Goal: Task Accomplishment & Management: Manage account settings

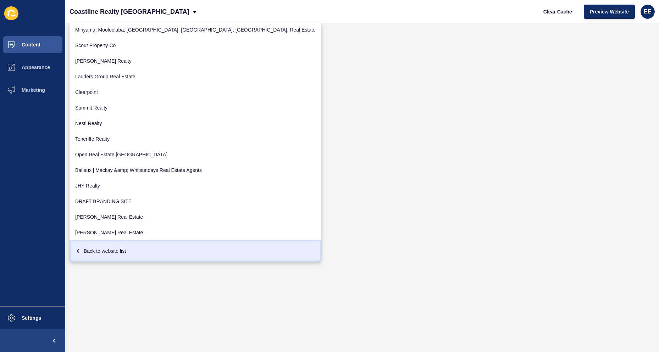
click at [105, 253] on div "Back to website list" at bounding box center [195, 251] width 241 height 13
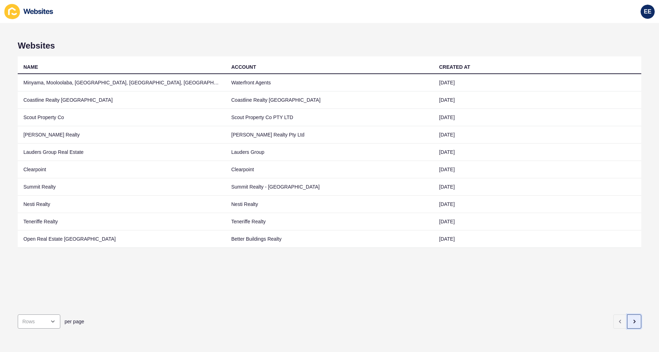
click at [632, 319] on icon "button" at bounding box center [635, 322] width 6 height 6
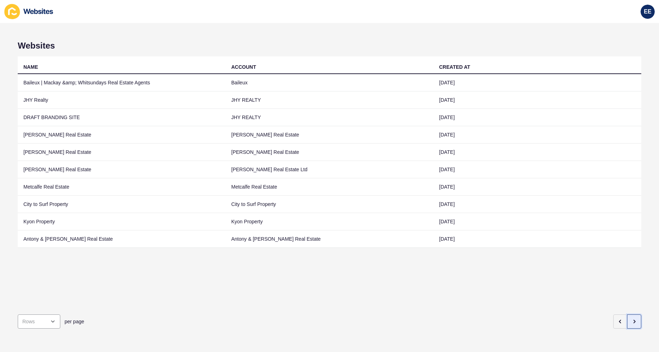
click at [632, 319] on icon "button" at bounding box center [635, 322] width 6 height 6
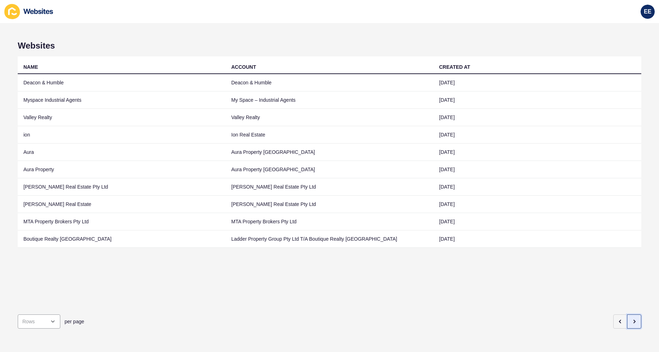
click at [632, 319] on icon "button" at bounding box center [635, 322] width 6 height 6
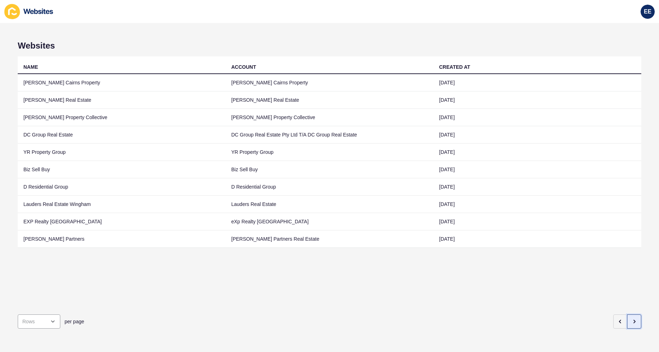
click at [627, 316] on button "button" at bounding box center [634, 322] width 14 height 14
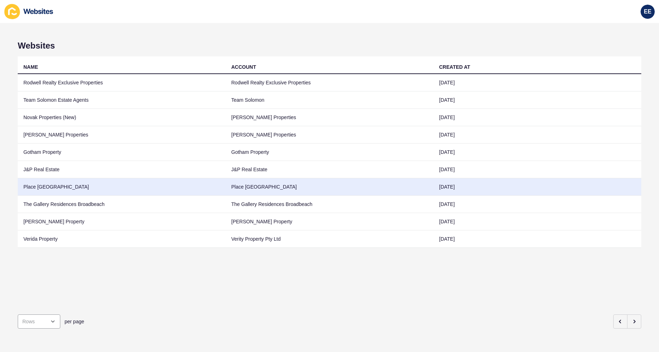
click at [41, 186] on td "Place [GEOGRAPHIC_DATA]" at bounding box center [122, 186] width 208 height 17
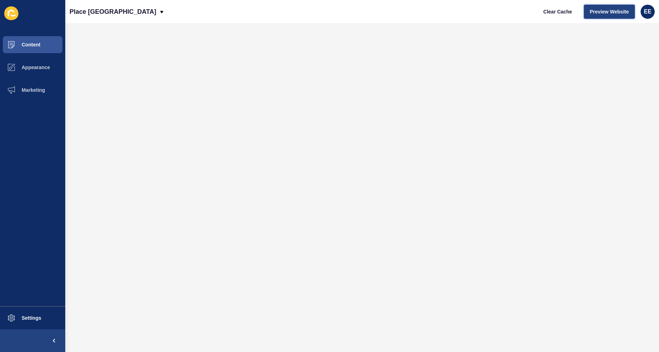
click at [607, 12] on span "Preview Website" at bounding box center [609, 11] width 39 height 7
click at [24, 45] on span "Content" at bounding box center [20, 45] width 42 height 6
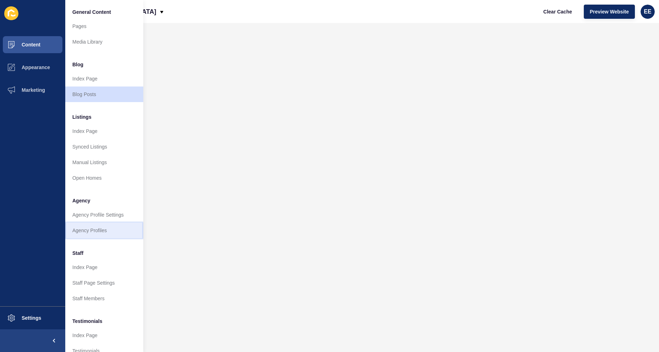
click at [94, 230] on link "Agency Profiles" at bounding box center [104, 231] width 78 height 16
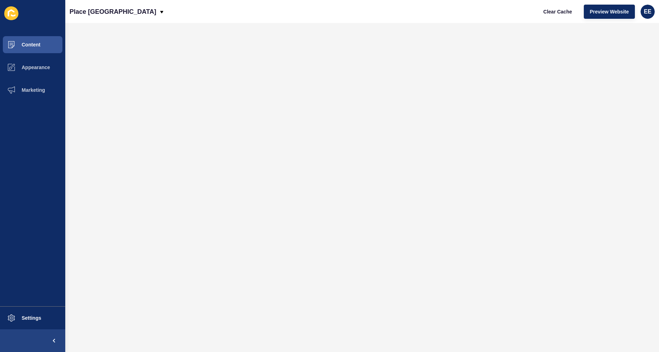
drag, startPoint x: 490, startPoint y: 2, endPoint x: 485, endPoint y: 3, distance: 5.3
click at [491, 1] on div "Place Albany Creek Clear Cache Preview Website EE" at bounding box center [362, 11] width 594 height 23
click at [159, 11] on icon at bounding box center [162, 12] width 6 height 6
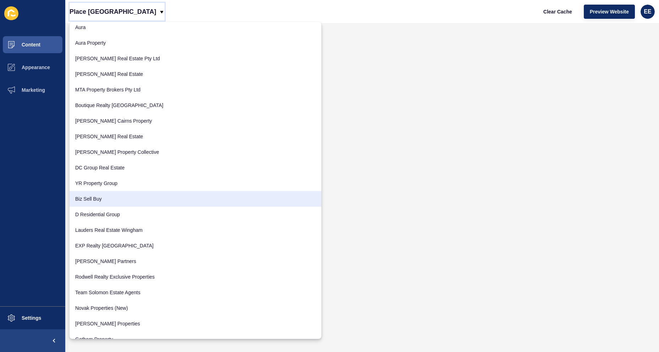
scroll to position [469, 0]
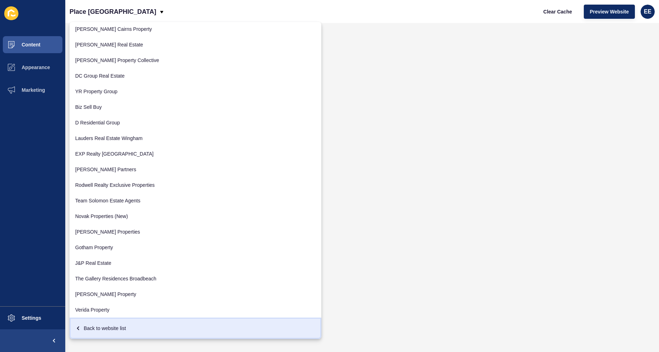
click at [104, 328] on div "Back to website list" at bounding box center [195, 328] width 241 height 13
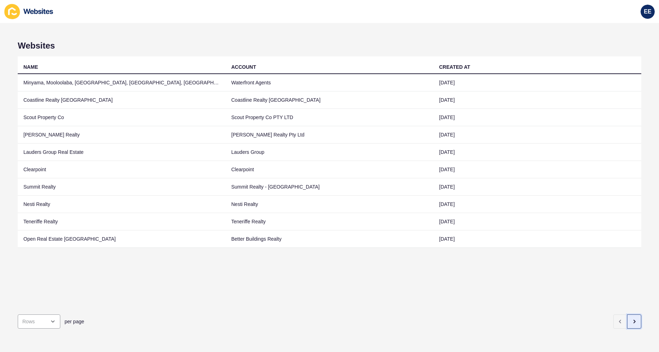
click at [633, 318] on button "button" at bounding box center [634, 322] width 14 height 14
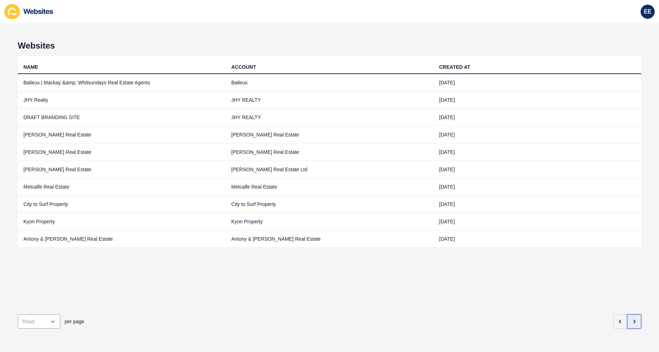
click at [633, 318] on button "button" at bounding box center [634, 322] width 14 height 14
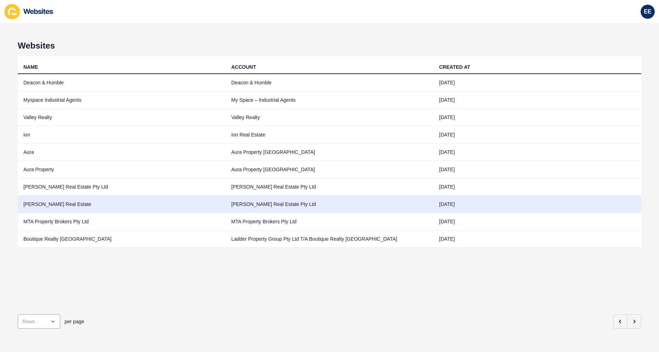
click at [58, 208] on td "[PERSON_NAME] Real Estate" at bounding box center [122, 204] width 208 height 17
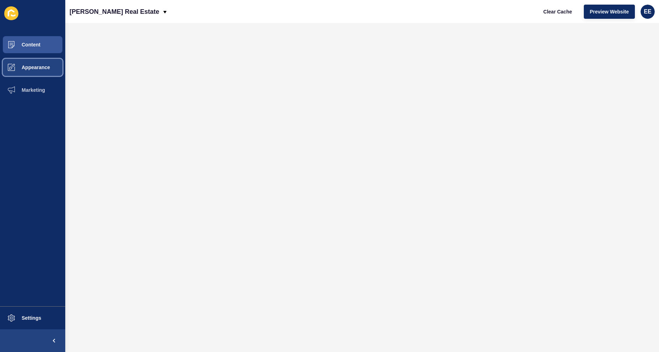
drag, startPoint x: 37, startPoint y: 70, endPoint x: 60, endPoint y: 70, distance: 23.1
click at [38, 70] on span "Appearance" at bounding box center [24, 68] width 51 height 6
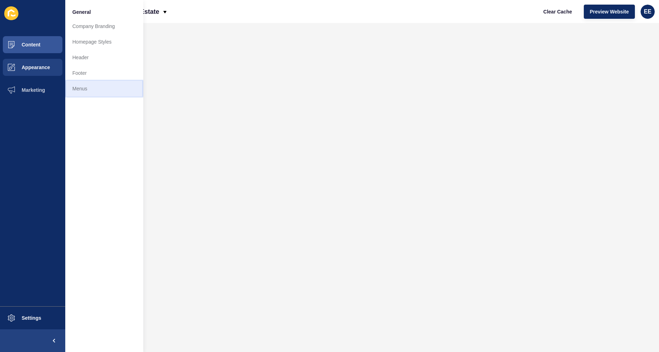
click at [89, 91] on link "Menus" at bounding box center [104, 89] width 78 height 16
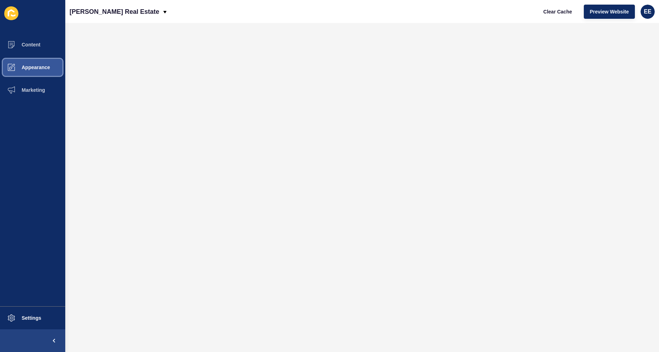
click at [37, 62] on button "Appearance" at bounding box center [32, 67] width 65 height 23
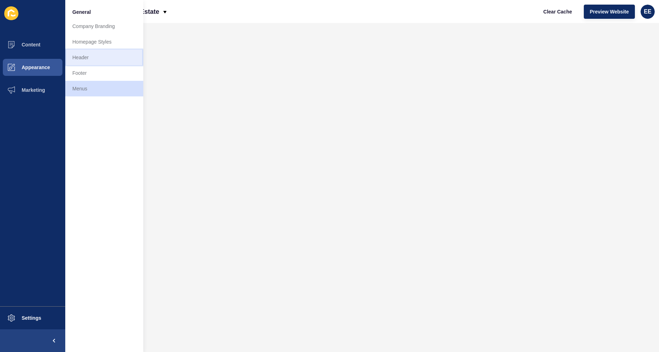
click at [89, 57] on link "Header" at bounding box center [104, 58] width 78 height 16
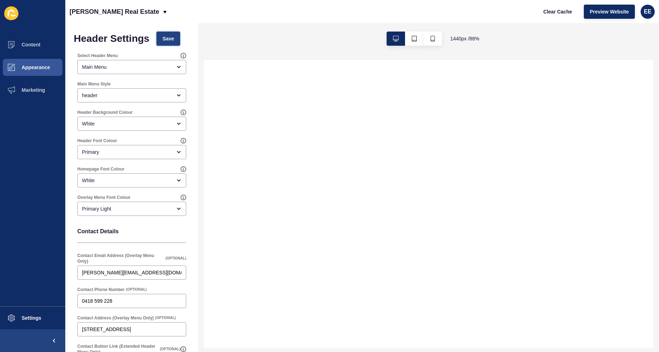
click at [163, 37] on button "Save" at bounding box center [168, 39] width 24 height 14
click at [603, 13] on span "Preview Website" at bounding box center [609, 11] width 39 height 7
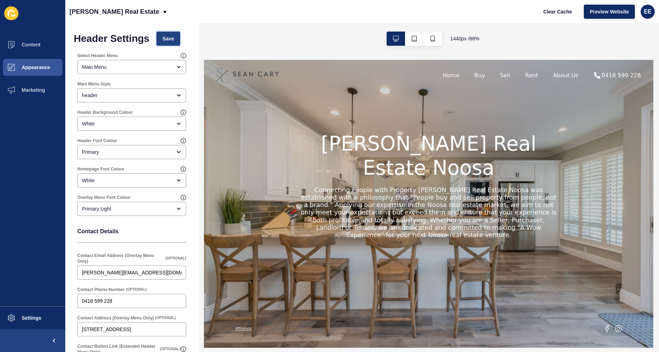
click at [169, 37] on span "Save" at bounding box center [169, 38] width 12 height 7
click at [43, 39] on button "Content" at bounding box center [32, 44] width 65 height 23
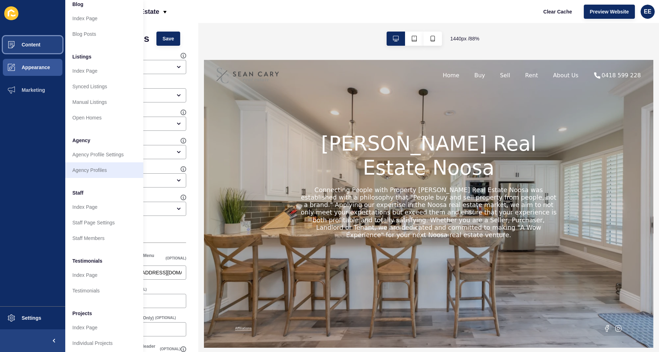
scroll to position [69, 0]
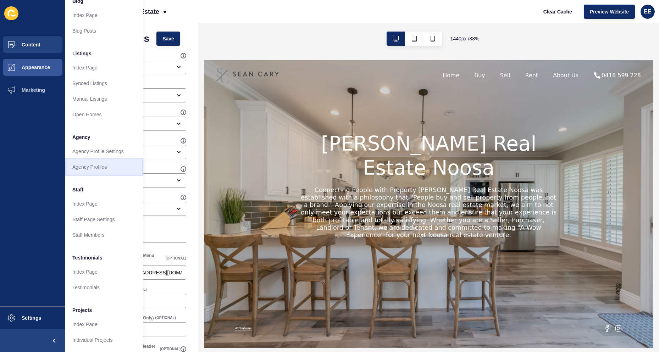
click at [86, 163] on link "Agency Profiles" at bounding box center [104, 167] width 78 height 16
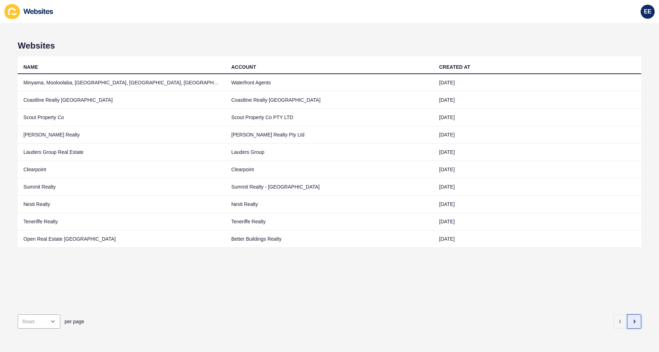
click at [632, 319] on icon "button" at bounding box center [635, 322] width 6 height 6
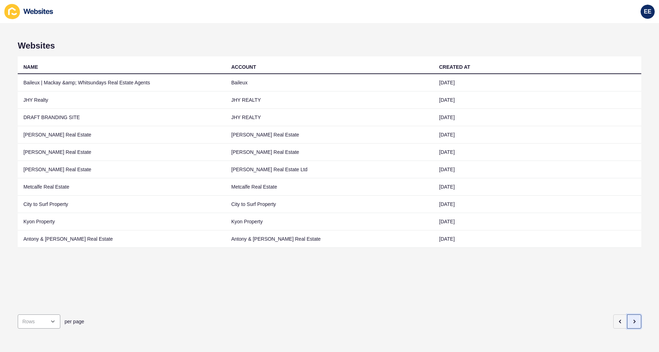
click at [632, 319] on icon "button" at bounding box center [635, 322] width 6 height 6
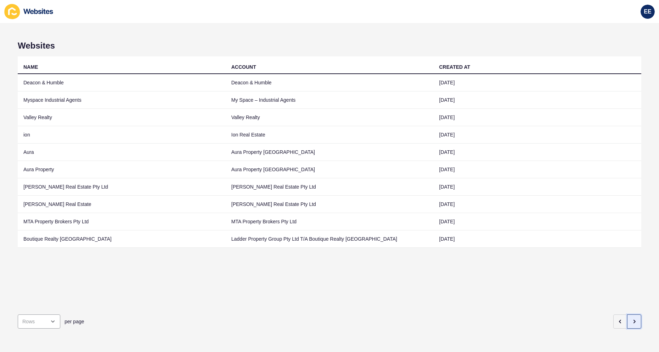
click at [632, 319] on icon "button" at bounding box center [635, 322] width 6 height 6
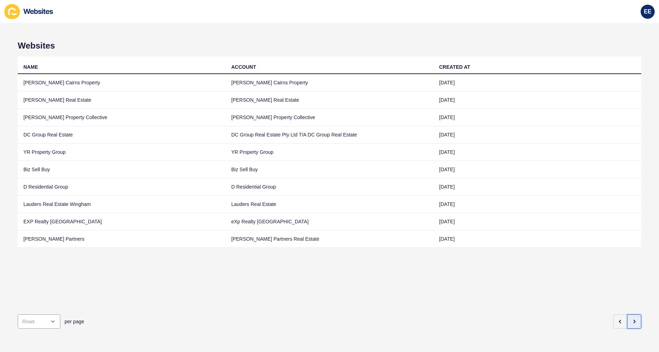
click at [632, 319] on icon "button" at bounding box center [635, 322] width 6 height 6
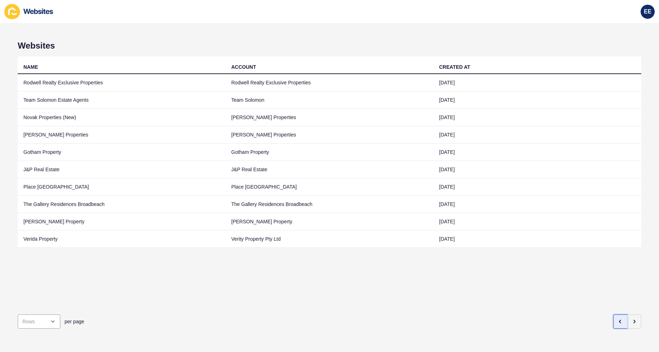
click at [615, 315] on button "button" at bounding box center [621, 322] width 14 height 14
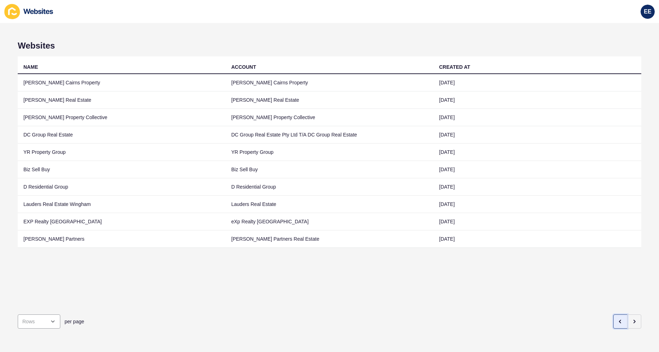
click at [618, 319] on icon "button" at bounding box center [621, 322] width 6 height 6
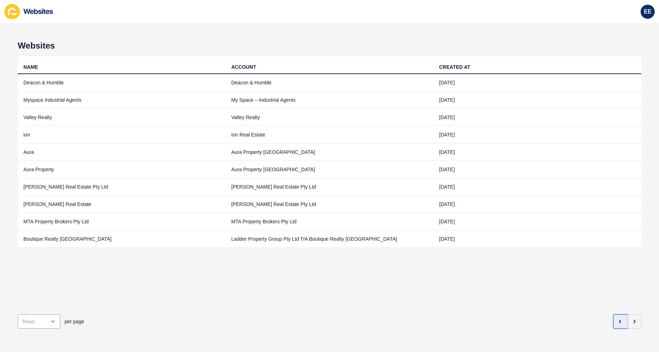
click at [618, 319] on icon "button" at bounding box center [621, 322] width 6 height 6
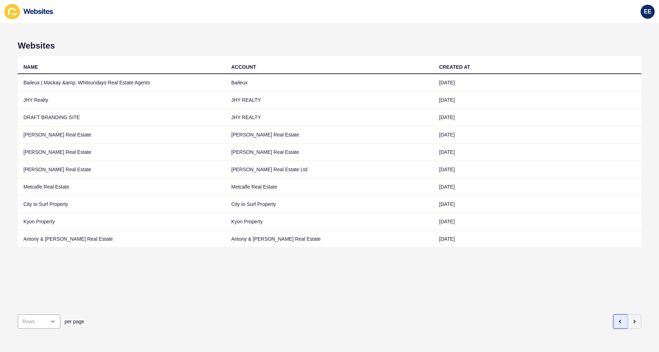
click at [618, 319] on icon "button" at bounding box center [621, 322] width 6 height 6
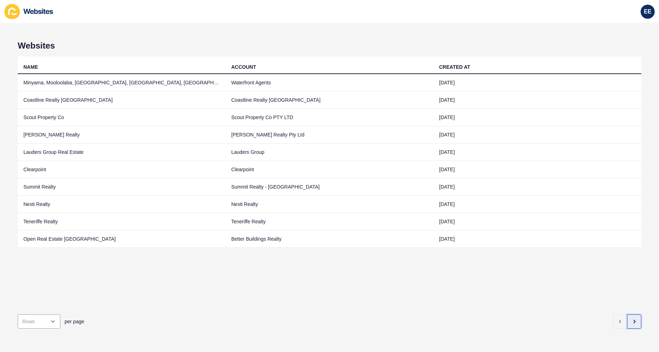
click at [627, 317] on button "button" at bounding box center [634, 322] width 14 height 14
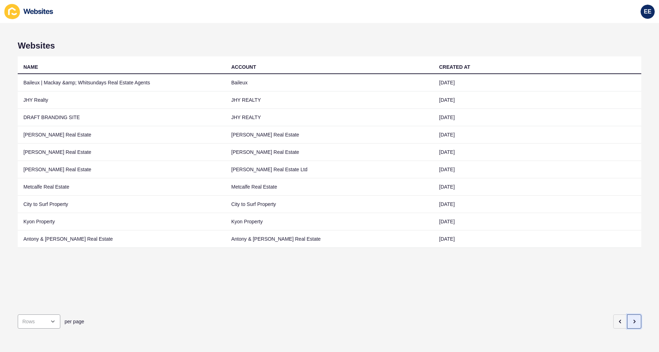
click at [627, 317] on button "button" at bounding box center [634, 322] width 14 height 14
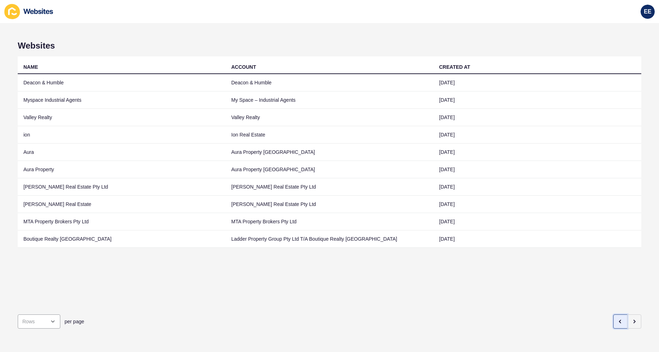
click at [621, 317] on button "button" at bounding box center [621, 322] width 14 height 14
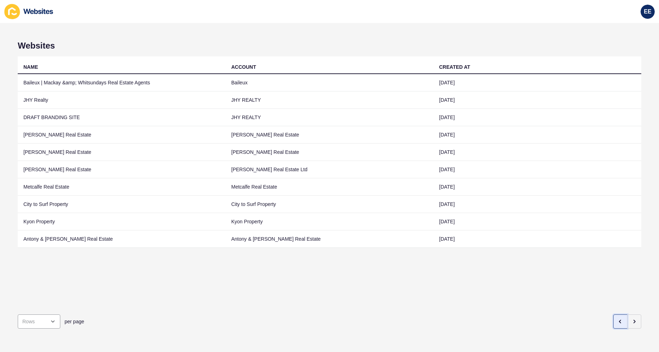
click at [621, 317] on button "button" at bounding box center [621, 322] width 14 height 14
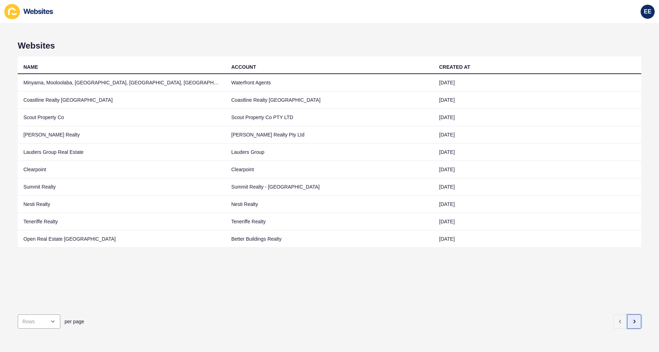
click at [632, 319] on icon "button" at bounding box center [635, 322] width 6 height 6
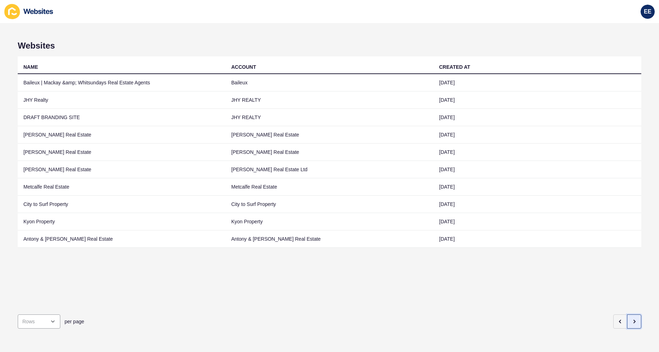
click at [632, 319] on icon "button" at bounding box center [635, 322] width 6 height 6
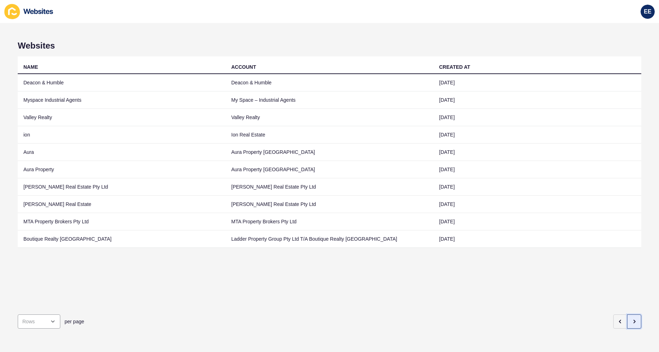
click at [632, 319] on icon "button" at bounding box center [635, 322] width 6 height 6
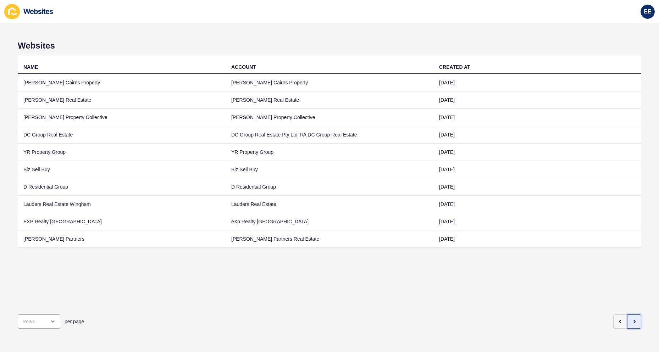
click at [632, 319] on icon "button" at bounding box center [635, 322] width 6 height 6
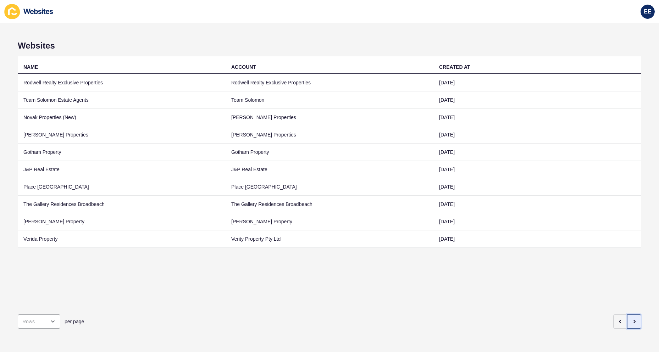
click at [632, 319] on icon "button" at bounding box center [635, 322] width 6 height 6
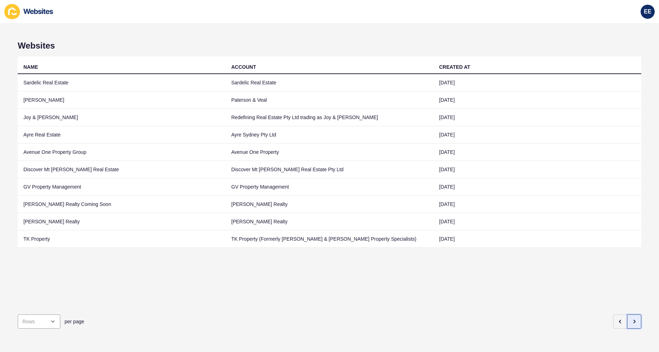
click at [632, 319] on icon "button" at bounding box center [635, 322] width 6 height 6
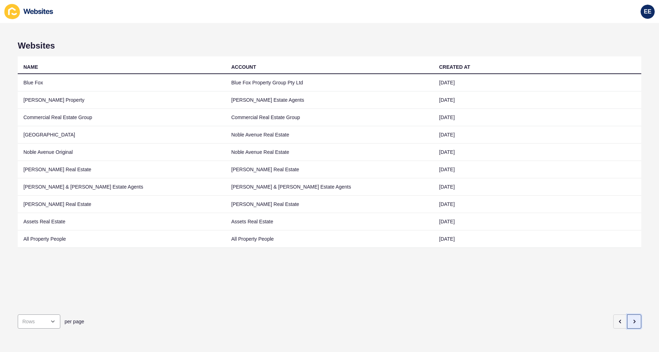
click at [632, 319] on icon "button" at bounding box center [635, 322] width 6 height 6
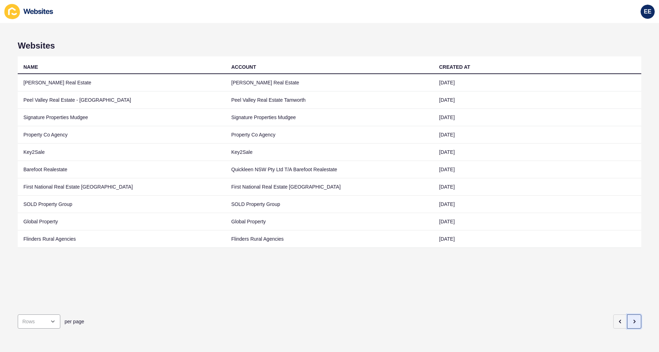
click at [632, 319] on icon "button" at bounding box center [635, 322] width 6 height 6
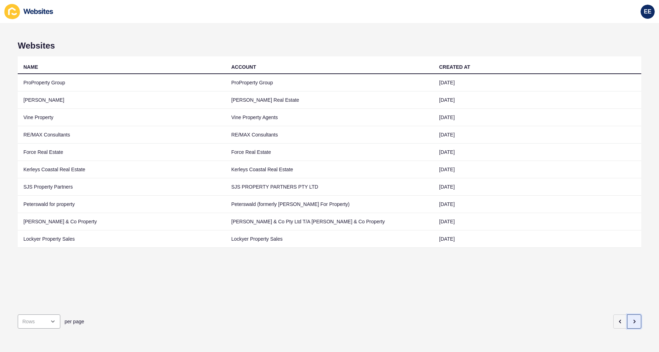
click at [627, 317] on button "button" at bounding box center [634, 322] width 14 height 14
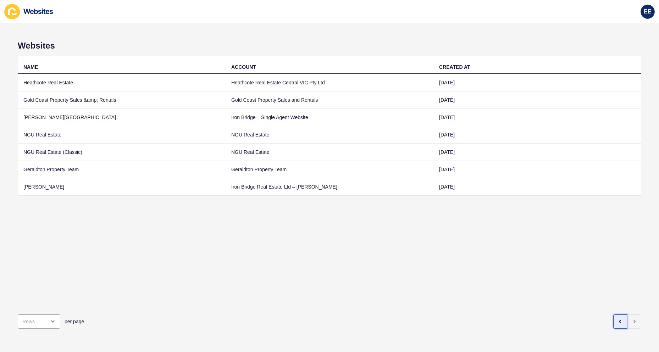
click at [620, 320] on icon "button" at bounding box center [620, 321] width 1 height 3
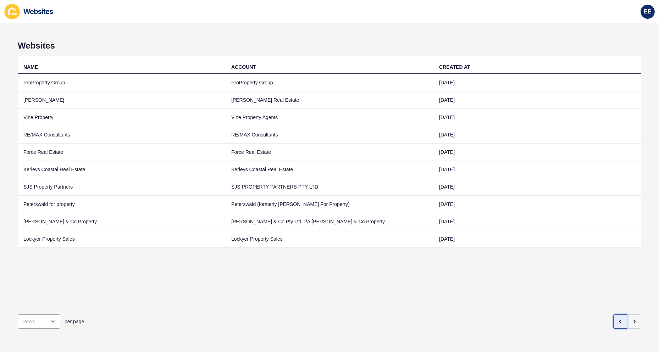
click at [620, 320] on icon "button" at bounding box center [620, 321] width 1 height 3
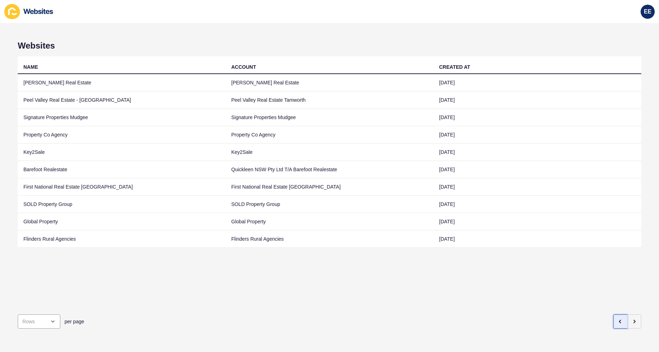
click at [620, 320] on icon "button" at bounding box center [620, 321] width 1 height 3
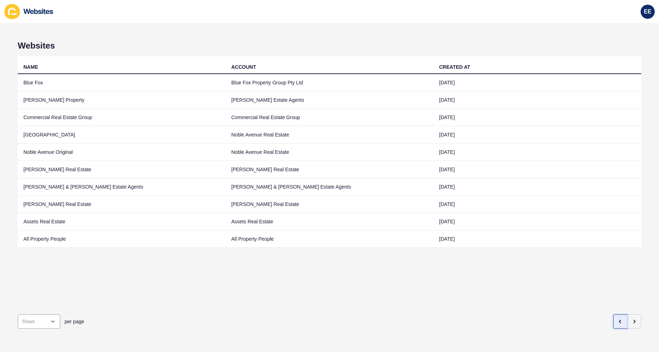
click at [620, 320] on icon "button" at bounding box center [620, 321] width 1 height 3
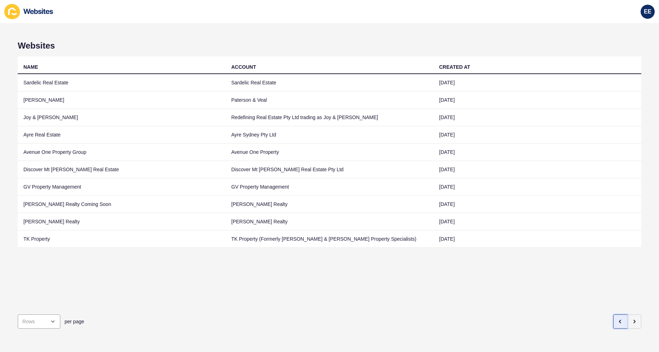
click at [620, 320] on icon "button" at bounding box center [620, 321] width 1 height 3
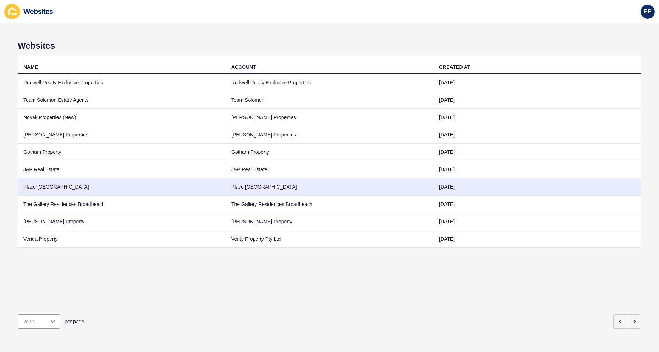
click at [32, 187] on td "Place [GEOGRAPHIC_DATA]" at bounding box center [122, 186] width 208 height 17
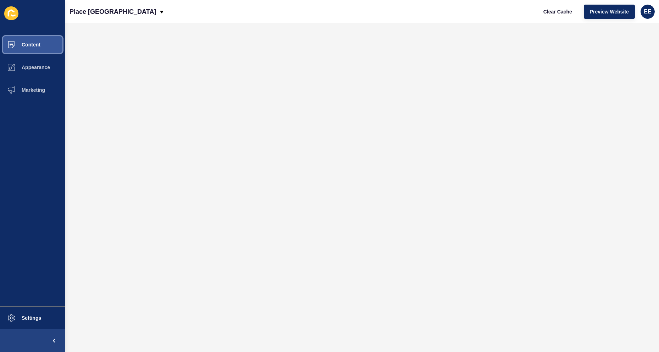
click at [31, 43] on span "Content" at bounding box center [20, 45] width 42 height 6
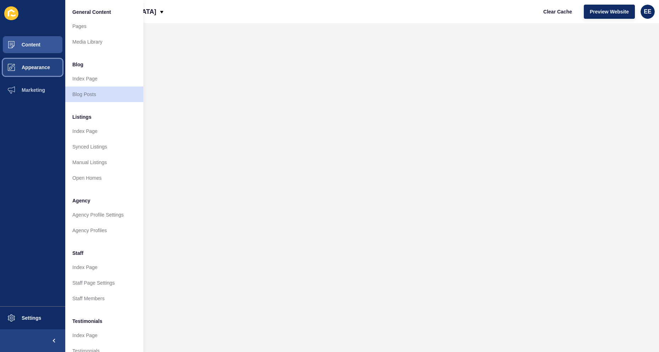
click at [38, 59] on button "Appearance" at bounding box center [32, 67] width 65 height 23
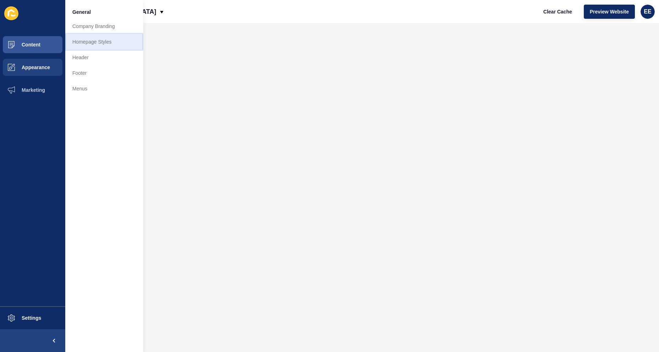
click at [87, 38] on link "Homepage Styles" at bounding box center [104, 42] width 78 height 16
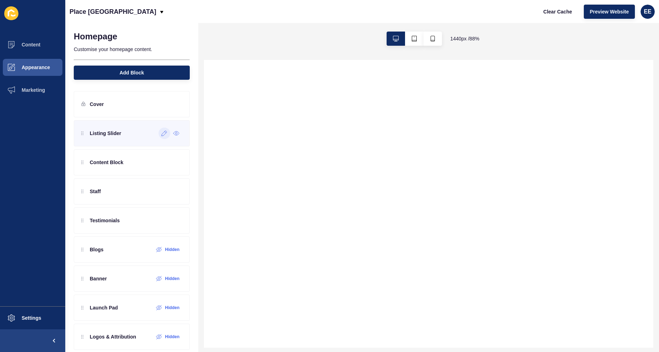
click at [161, 133] on icon at bounding box center [164, 134] width 6 height 6
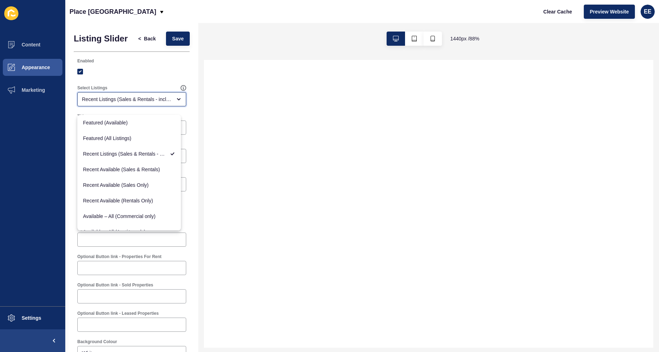
click at [145, 103] on div "Recent Listings (Sales & Rentals - including sold & leased)" at bounding box center [127, 99] width 90 height 7
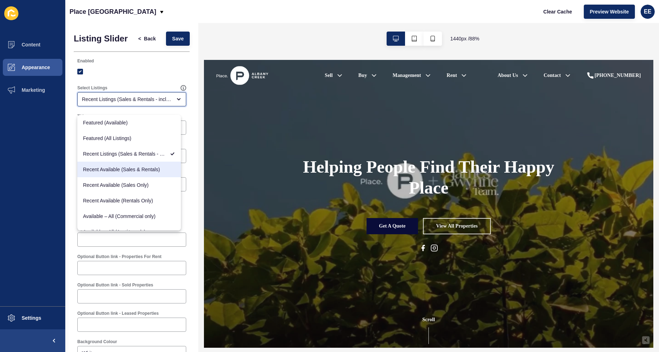
click at [139, 169] on span "Recent Available (Sales & Rentals)" at bounding box center [129, 169] width 92 height 7
type input "Recent Available (Sales & Rentals)"
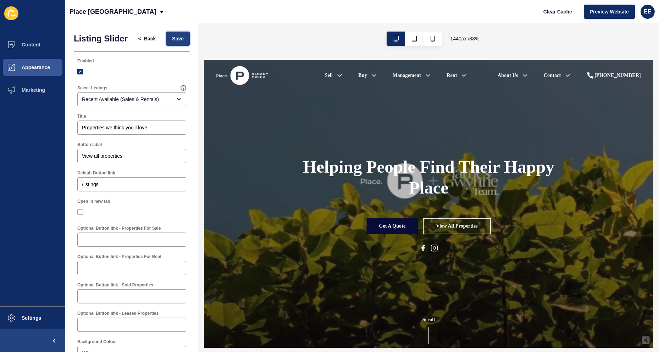
click at [172, 41] on span "Save" at bounding box center [178, 38] width 12 height 7
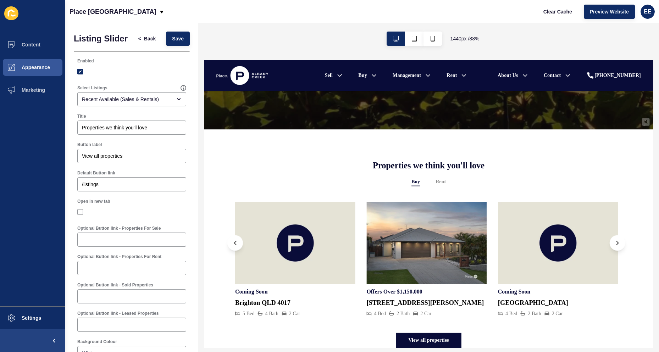
scroll to position [35, 0]
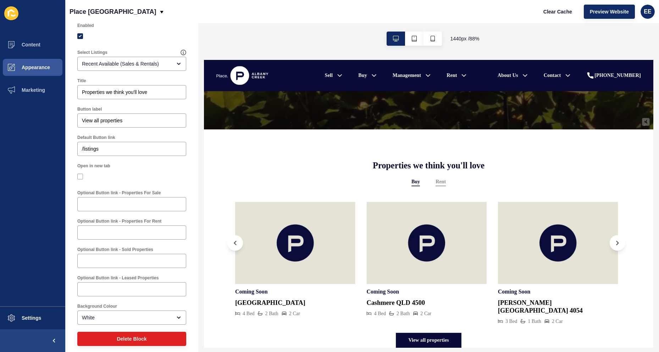
click at [469, 198] on button "Rent" at bounding box center [473, 198] width 12 height 9
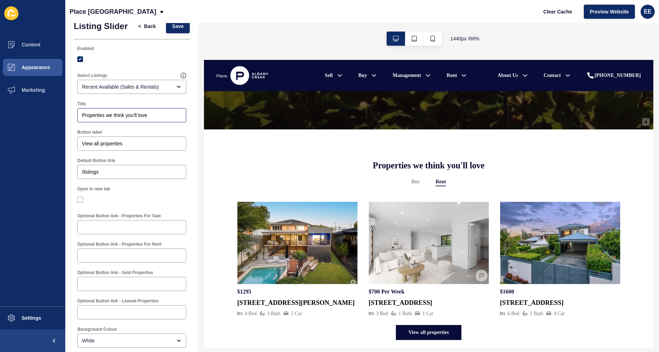
scroll to position [0, 0]
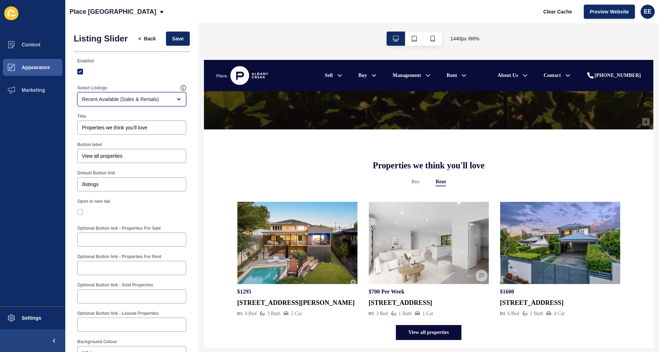
click at [171, 102] on div "Recent Available (Sales & Rentals)" at bounding box center [131, 99] width 109 height 14
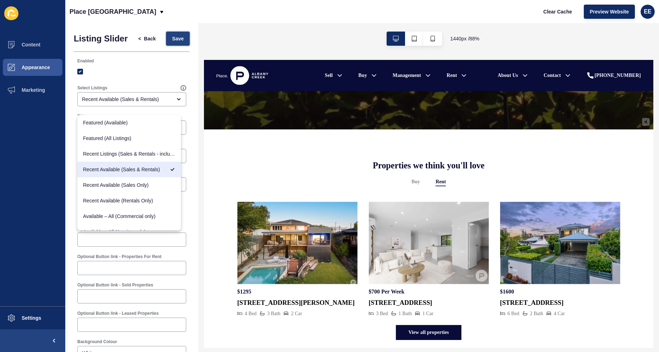
click at [172, 42] on span "Save" at bounding box center [178, 38] width 12 height 7
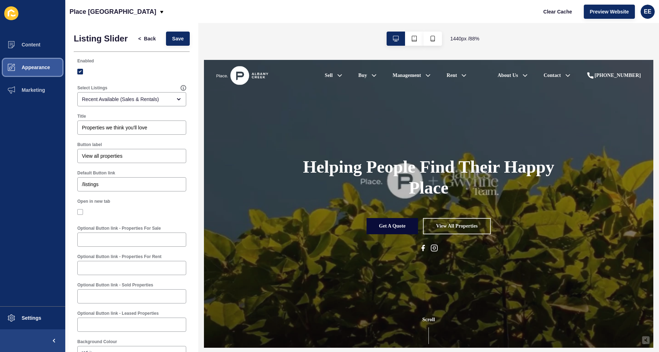
click at [30, 66] on span "Appearance" at bounding box center [24, 68] width 51 height 6
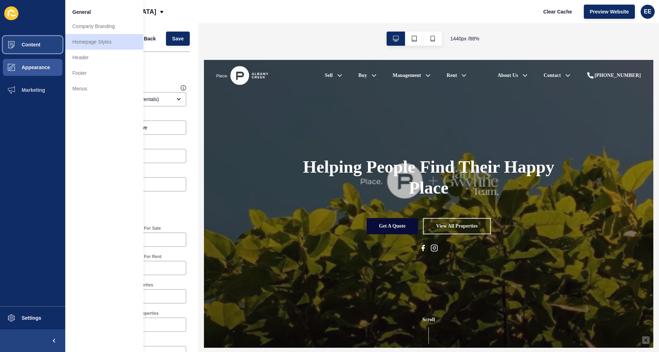
click at [33, 48] on span "Content" at bounding box center [20, 45] width 42 height 6
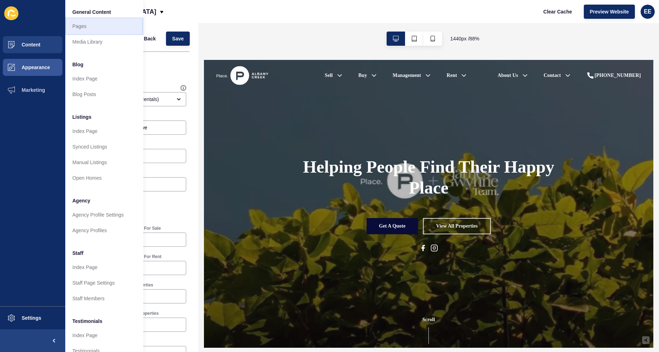
click at [86, 29] on link "Pages" at bounding box center [104, 26] width 78 height 16
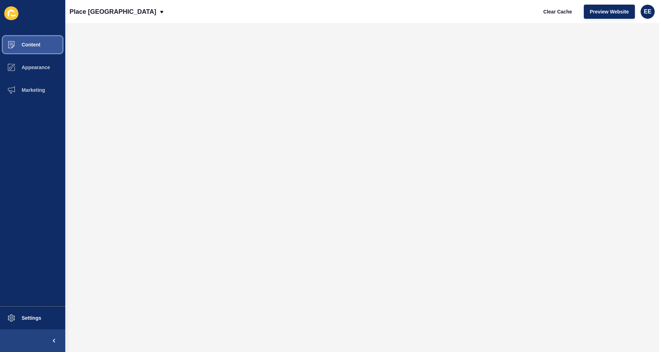
click at [32, 42] on span "Content" at bounding box center [20, 45] width 42 height 6
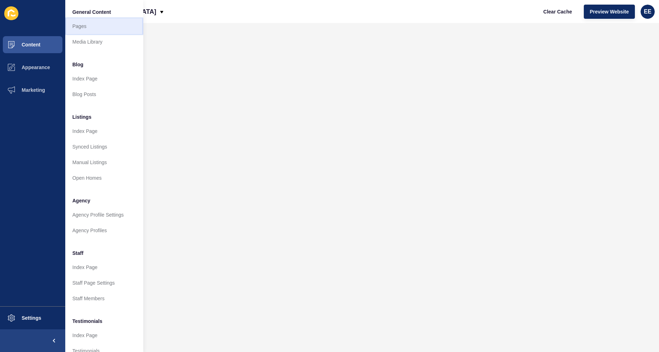
click at [87, 29] on link "Pages" at bounding box center [104, 26] width 78 height 16
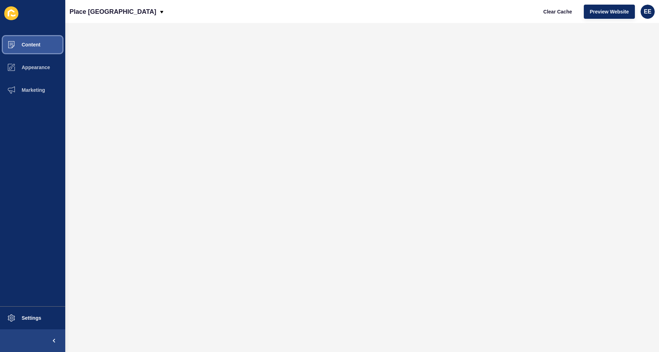
click at [21, 45] on span "Content" at bounding box center [20, 45] width 42 height 6
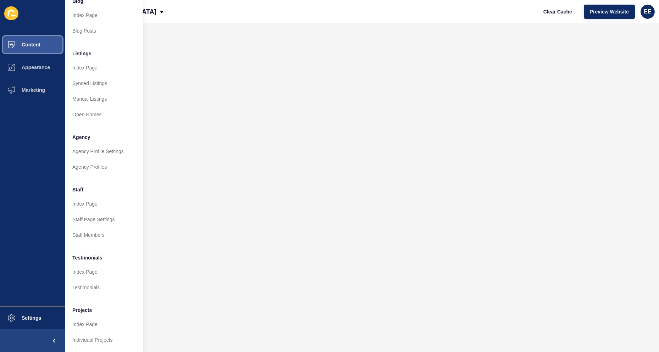
scroll to position [69, 0]
click at [91, 280] on link "Testimonials" at bounding box center [104, 288] width 78 height 16
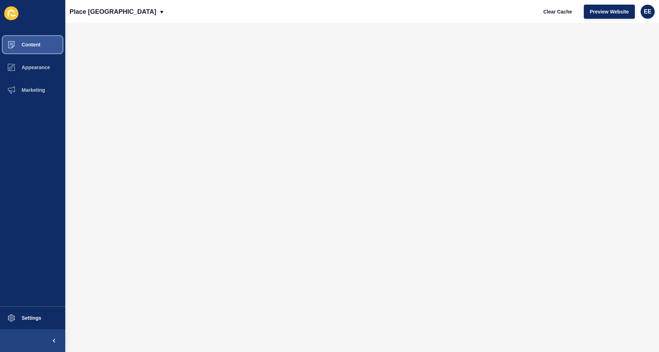
click at [28, 40] on button "Content" at bounding box center [32, 44] width 65 height 23
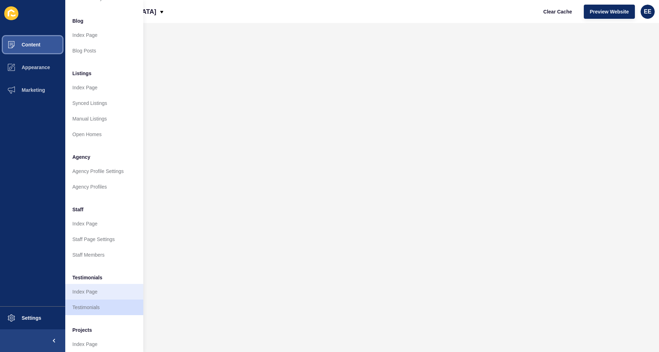
scroll to position [69, 0]
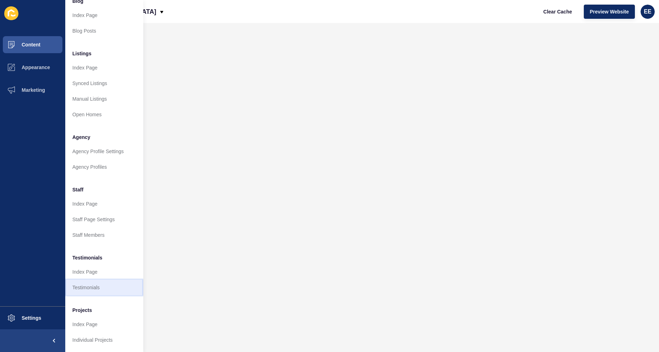
click at [88, 281] on link "Testimonials" at bounding box center [104, 288] width 78 height 16
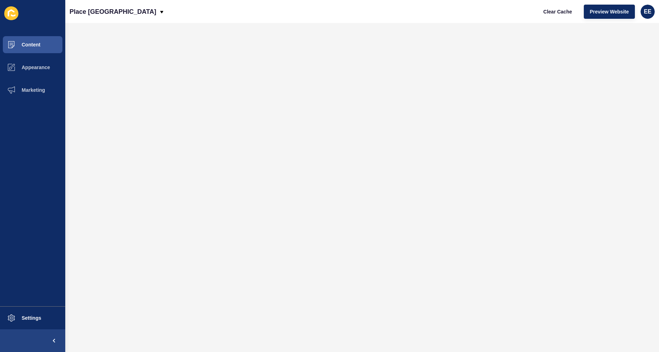
scroll to position [0, 0]
